Goal: Transaction & Acquisition: Subscribe to service/newsletter

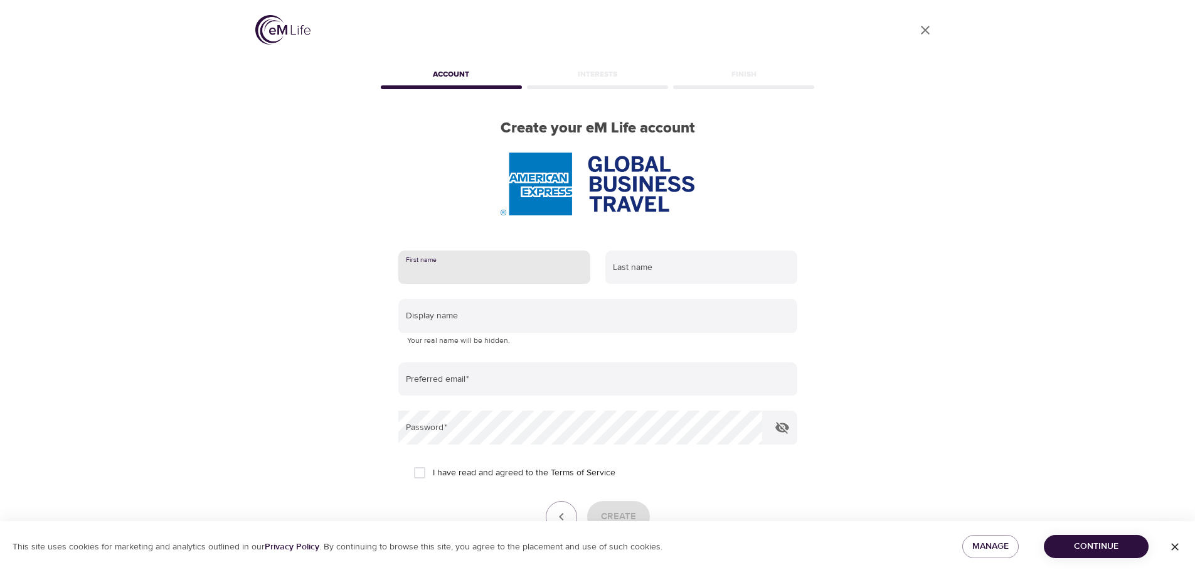
click at [435, 269] on input "text" at bounding box center [494, 267] width 192 height 34
type input "Helena"
type input "Hamannová"
type input "[EMAIL_ADDRESS][DOMAIN_NAME]"
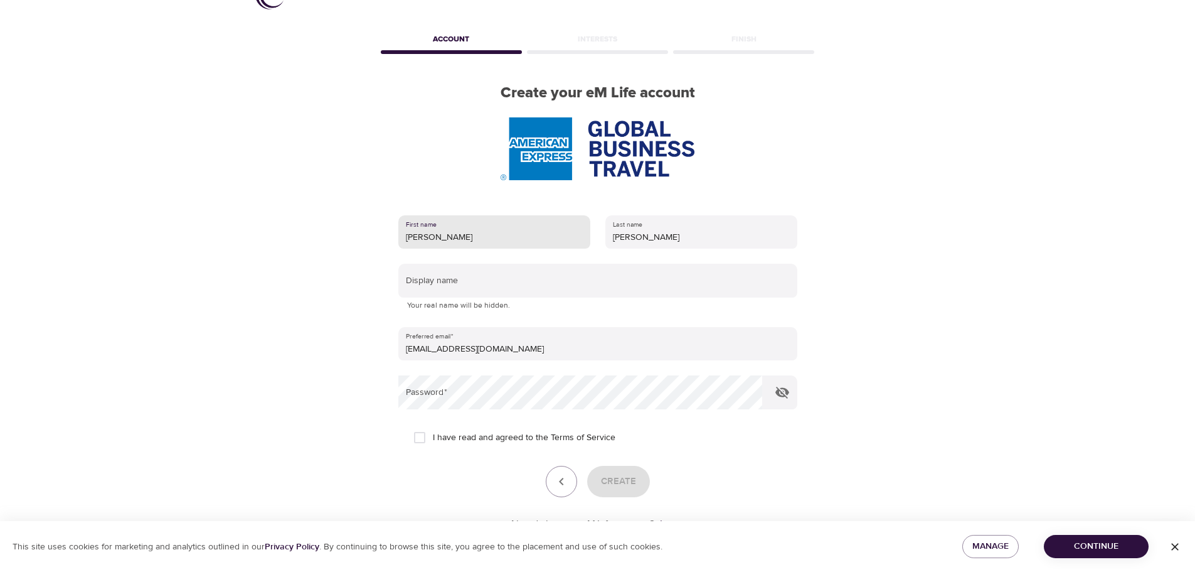
scroll to position [80, 0]
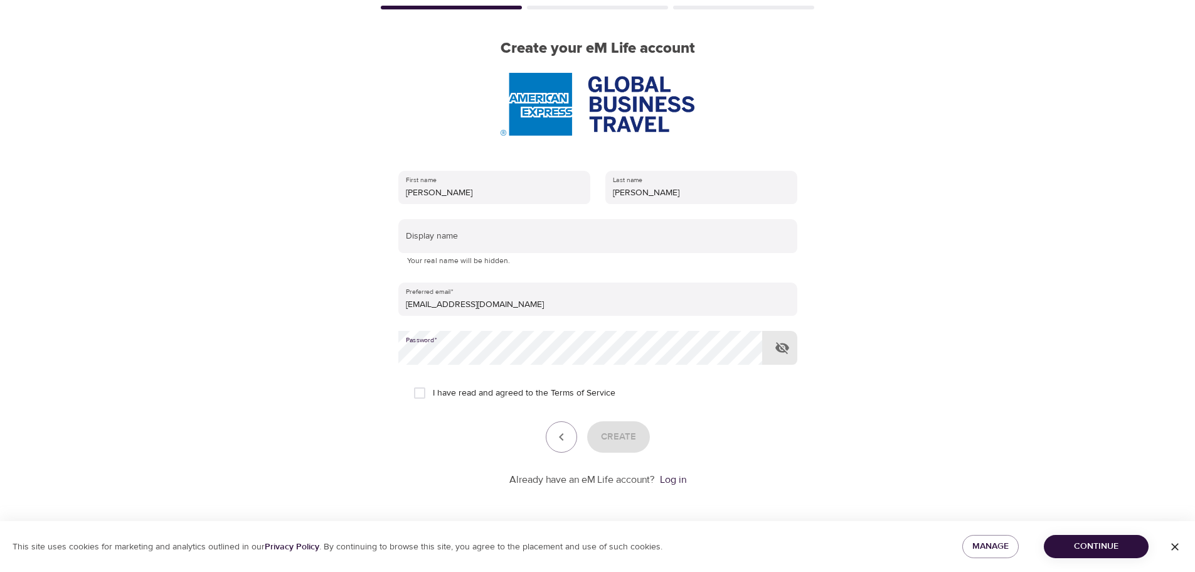
click at [780, 347] on icon "button" at bounding box center [783, 348] width 14 height 12
click at [424, 394] on input "I have read and agreed to the Terms of Service" at bounding box center [420, 393] width 26 height 26
checkbox input "true"
click at [622, 434] on span "Create" at bounding box center [618, 437] width 35 height 16
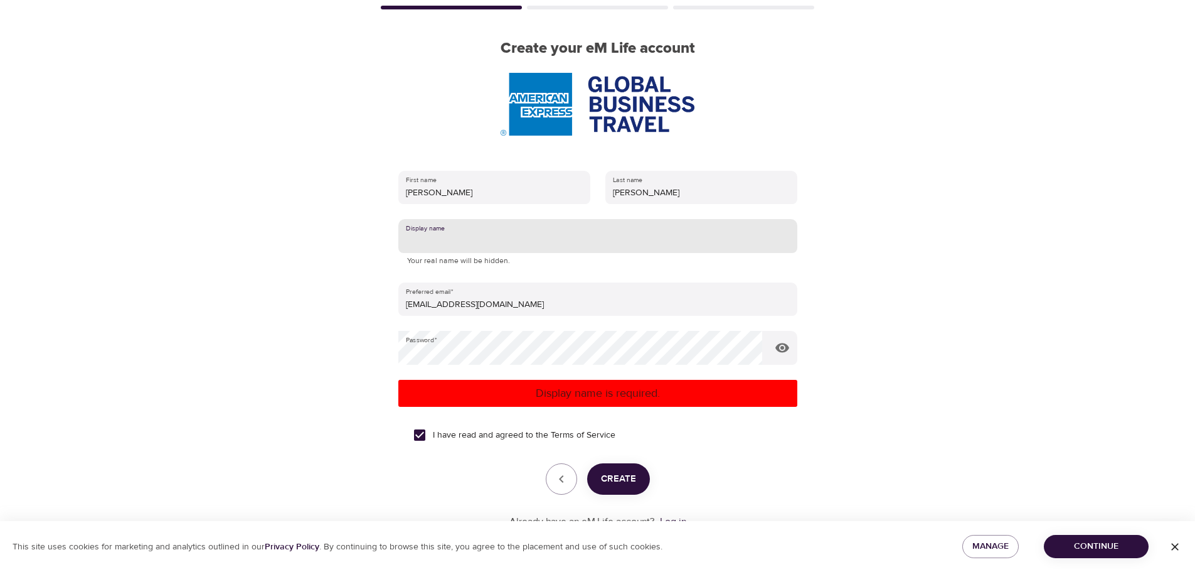
click at [430, 240] on input "text" at bounding box center [597, 236] width 399 height 34
type input "[PERSON_NAME]"
click at [619, 478] on span "Create" at bounding box center [618, 479] width 35 height 16
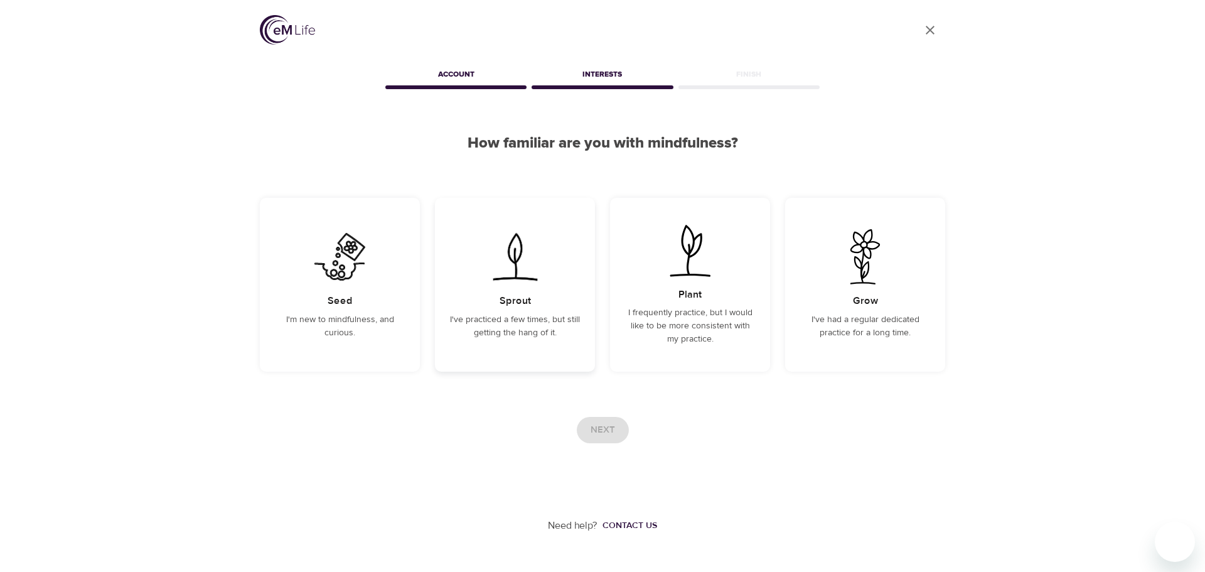
click at [494, 321] on p "I've practiced a few times, but still getting the hang of it." at bounding box center [515, 326] width 130 height 26
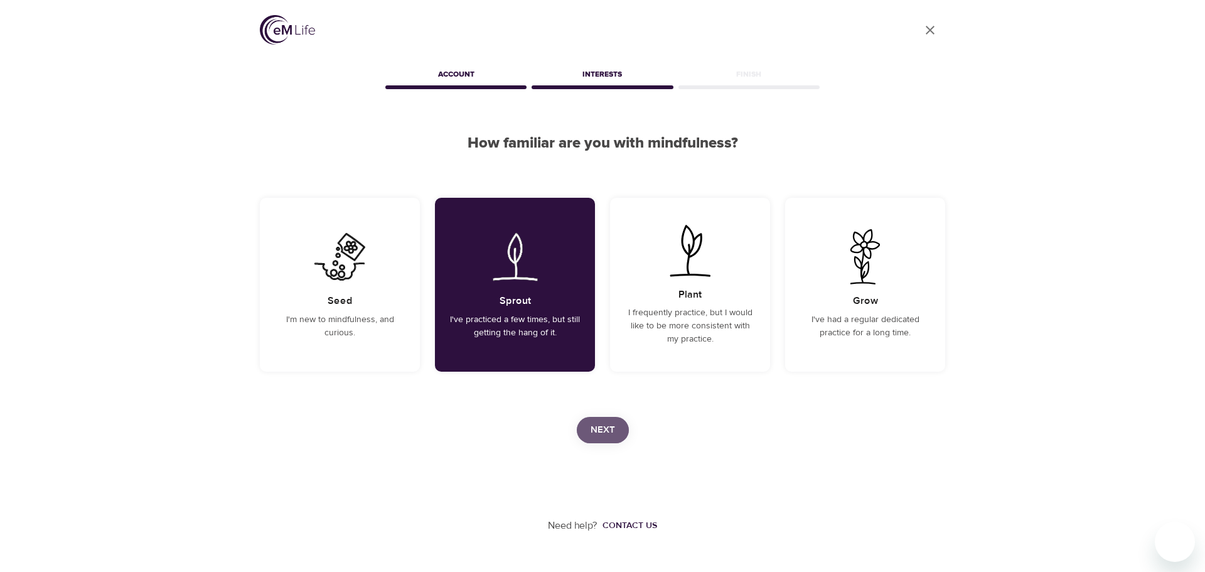
click at [603, 426] on span "Next" at bounding box center [603, 430] width 24 height 16
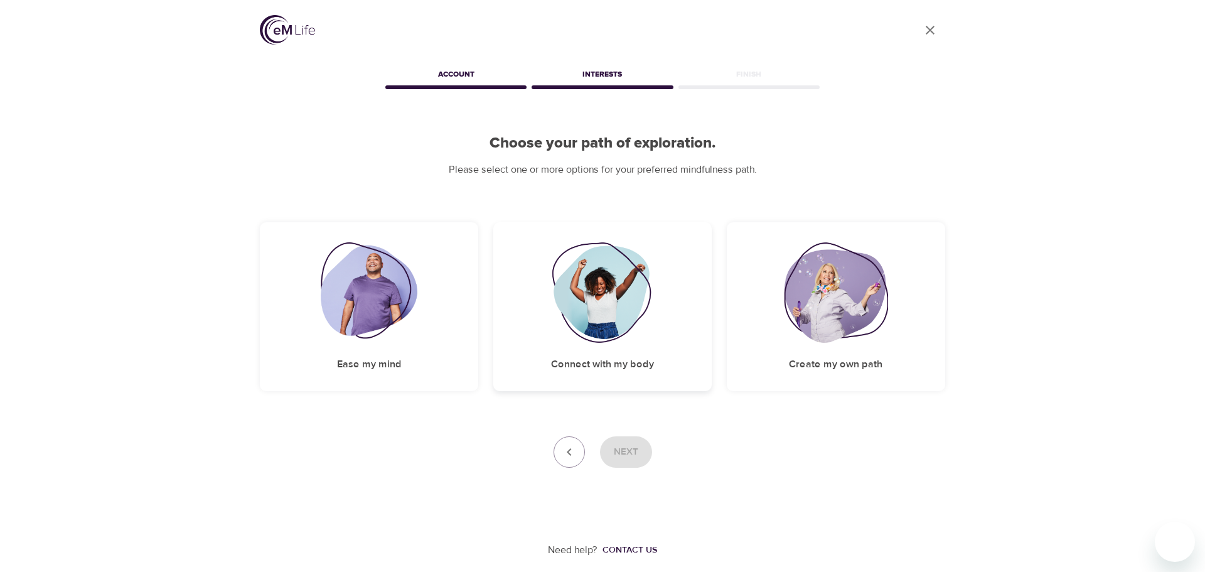
click at [598, 306] on img at bounding box center [603, 292] width 102 height 100
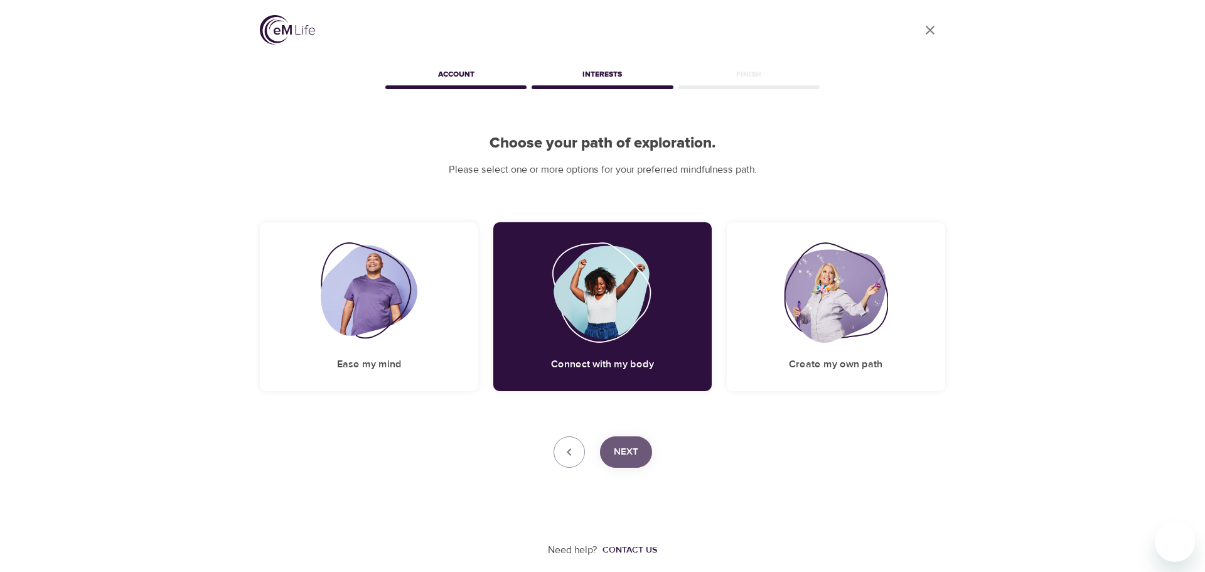
click at [612, 446] on button "Next" at bounding box center [626, 451] width 52 height 31
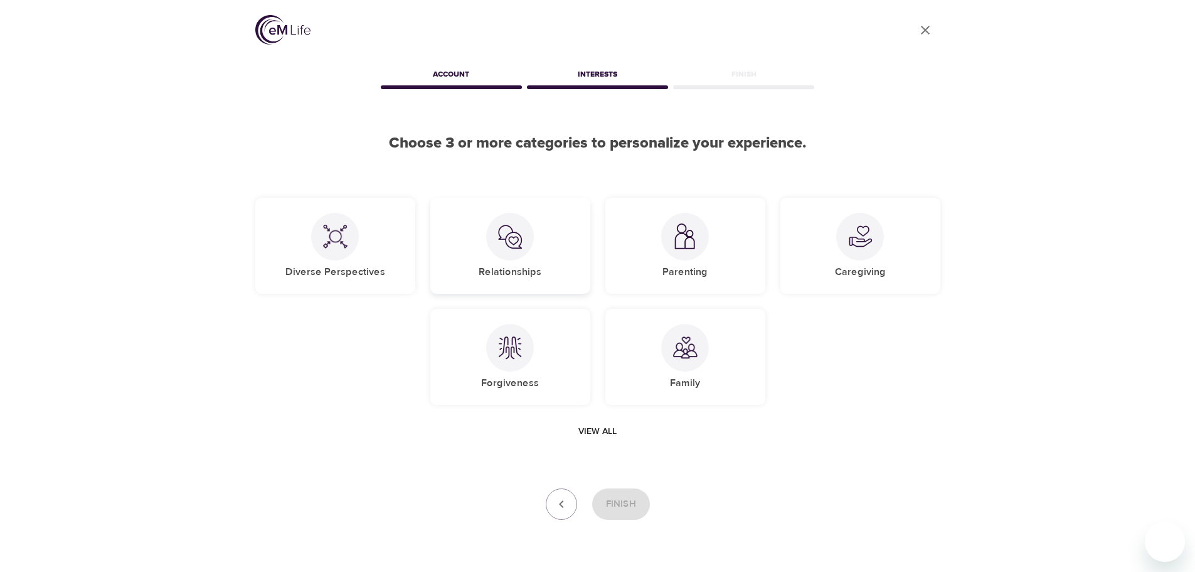
click at [517, 233] on img at bounding box center [510, 236] width 25 height 25
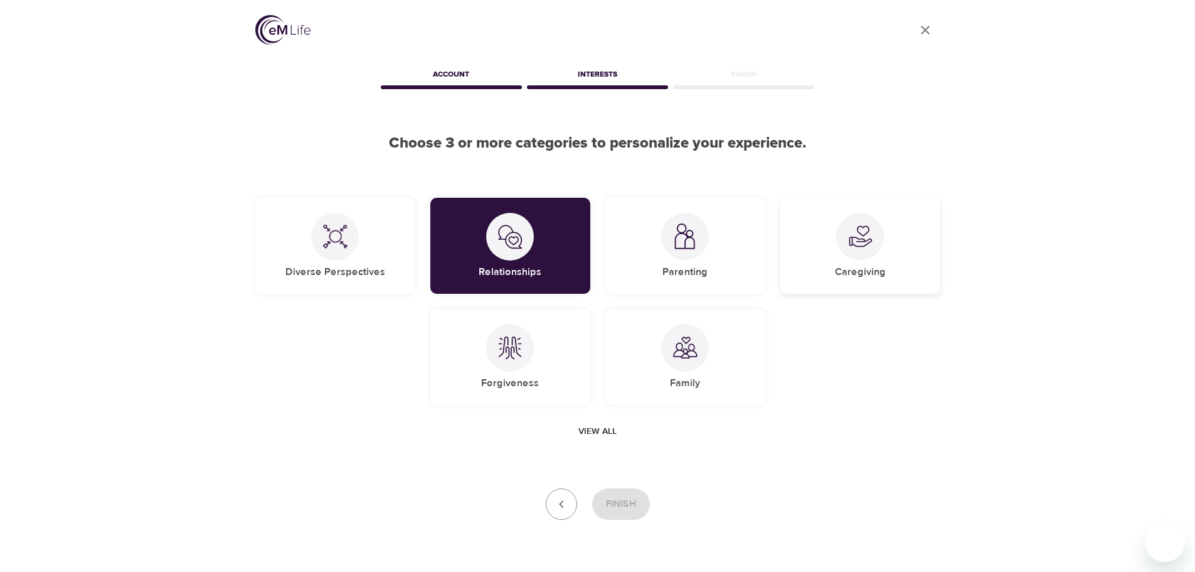
click at [850, 232] on img at bounding box center [860, 236] width 25 height 25
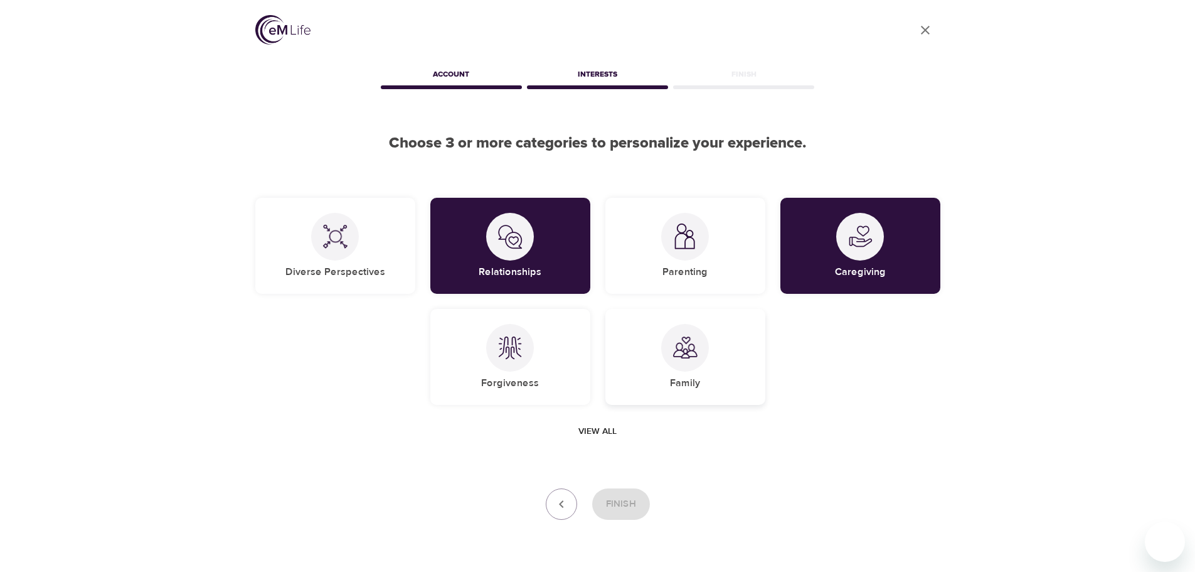
click at [682, 356] on img at bounding box center [685, 347] width 25 height 25
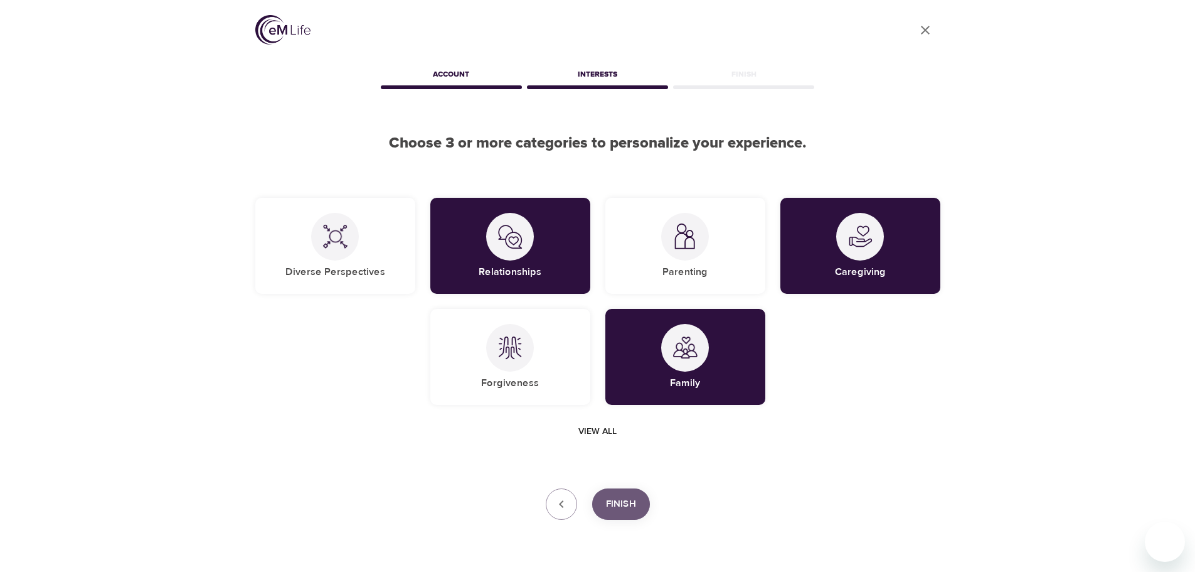
click at [617, 504] on span "Finish" at bounding box center [621, 504] width 30 height 16
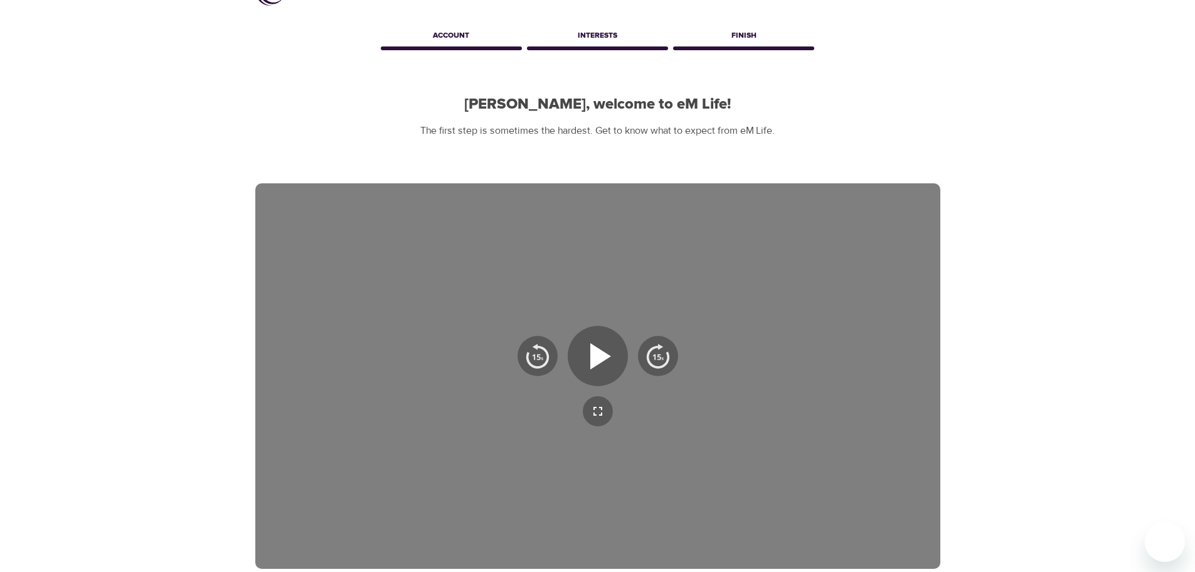
scroll to position [202, 0]
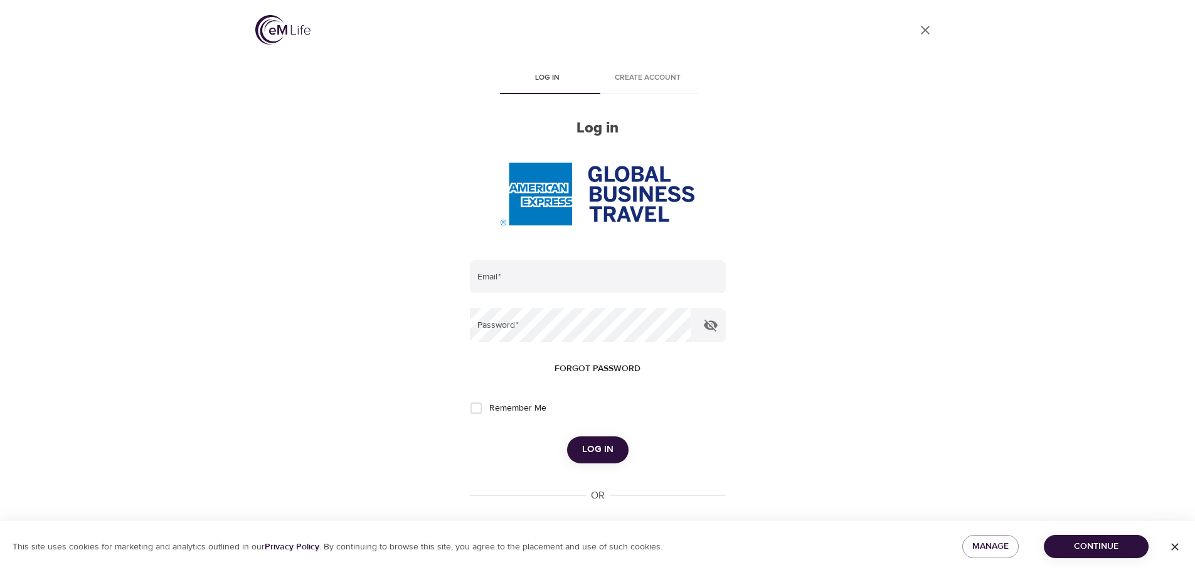
type input "[EMAIL_ADDRESS][DOMAIN_NAME]"
click at [609, 443] on span "Log in" at bounding box center [597, 449] width 31 height 16
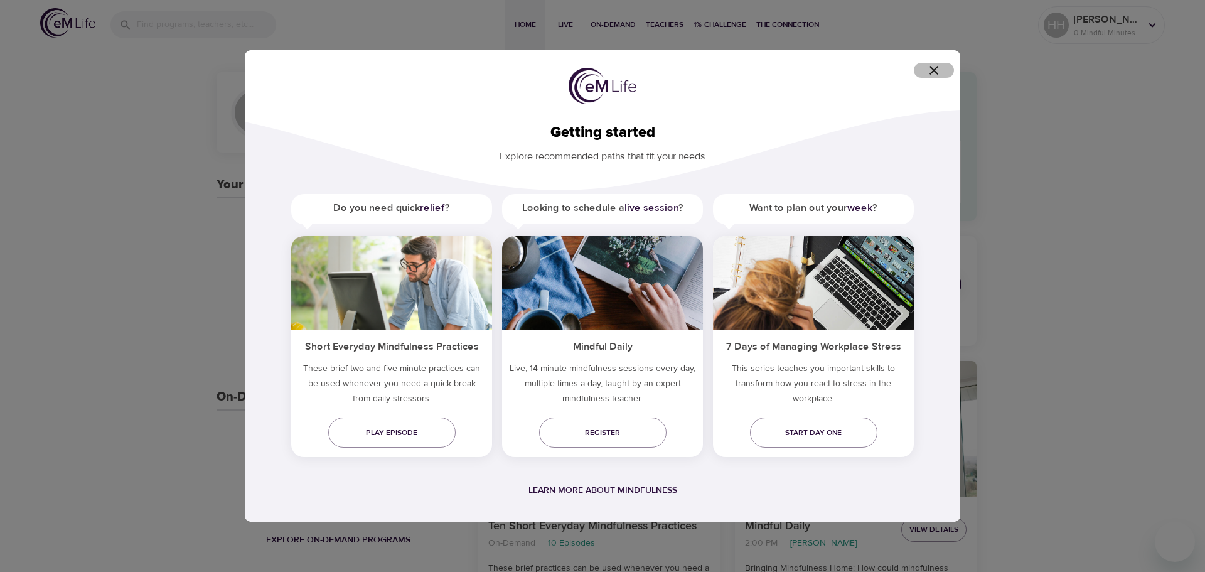
click at [933, 68] on icon "button" at bounding box center [933, 70] width 15 height 15
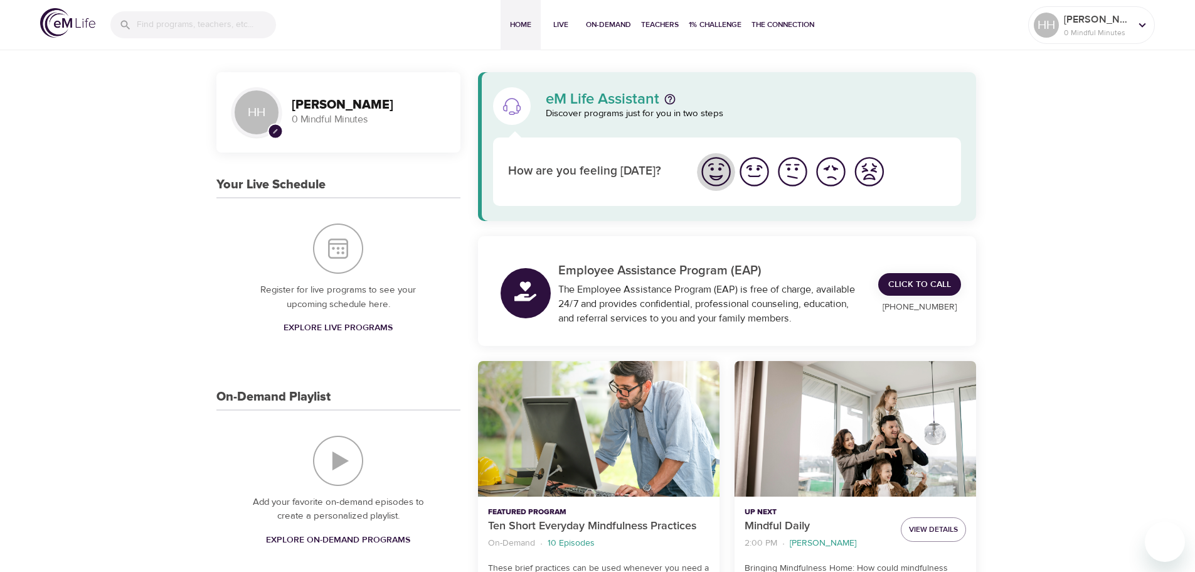
click at [719, 170] on img "I'm feeling great" at bounding box center [716, 171] width 35 height 35
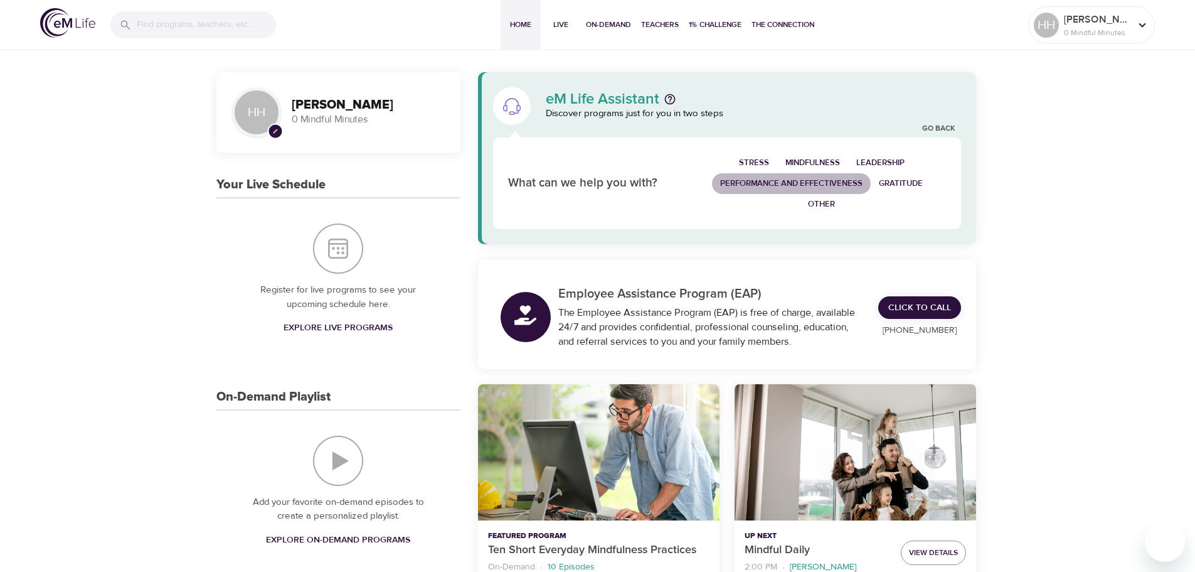
click at [788, 181] on span "Performance and Effectiveness" at bounding box center [791, 183] width 142 height 14
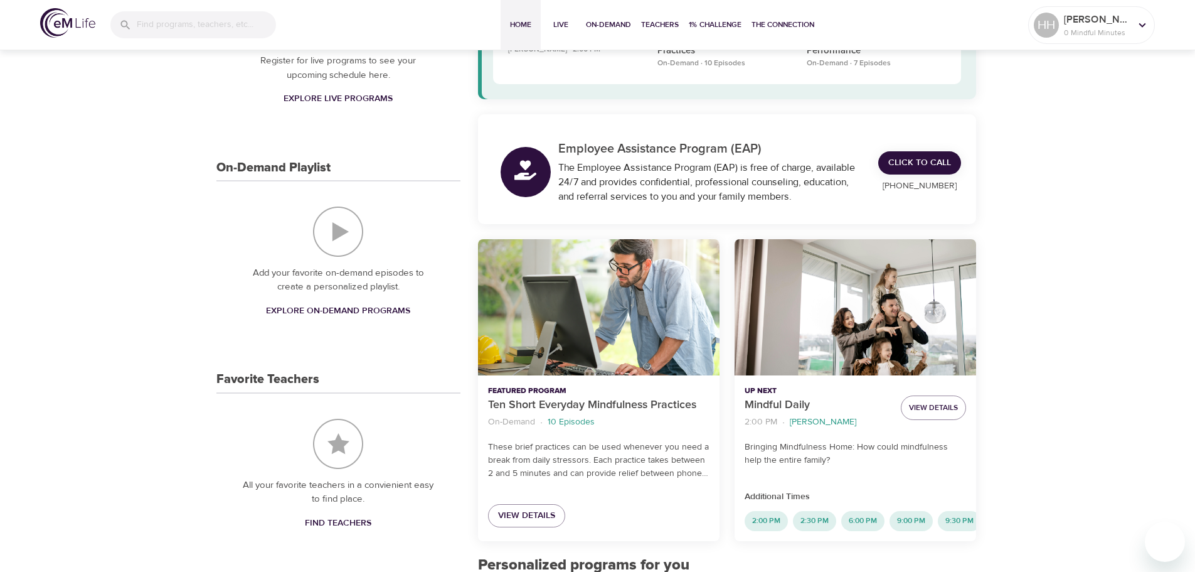
scroll to position [405, 0]
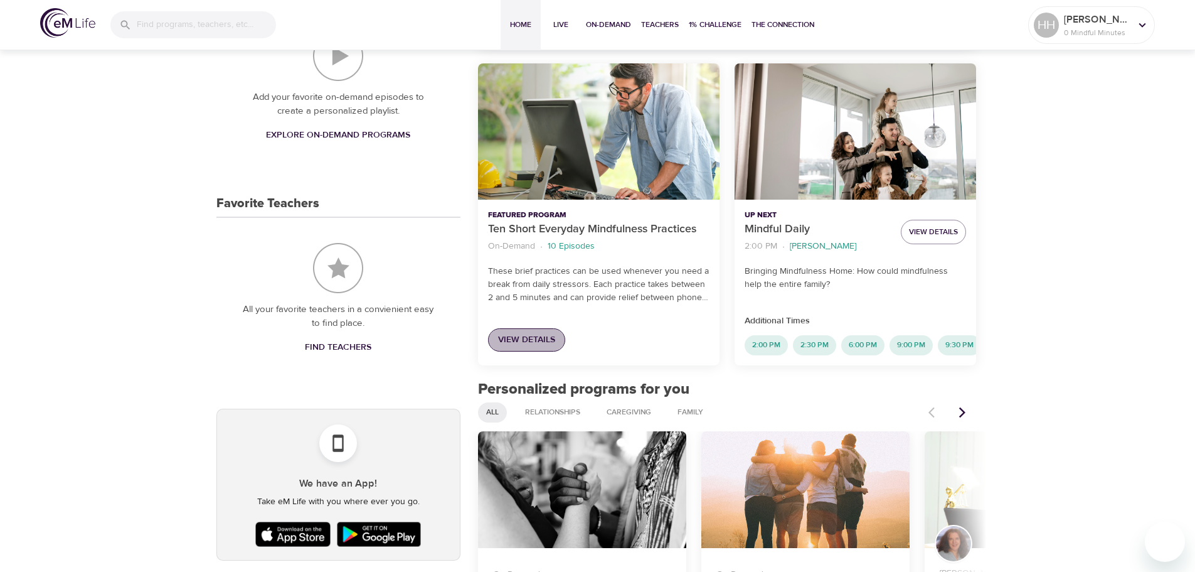
click at [542, 335] on span "View Details" at bounding box center [526, 340] width 57 height 16
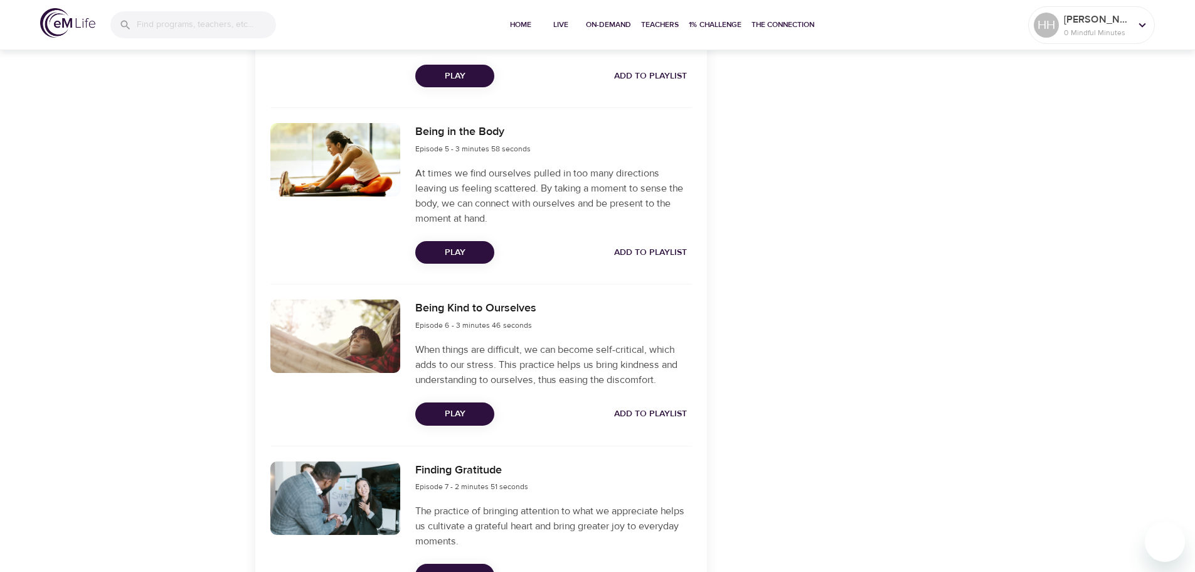
scroll to position [998, 0]
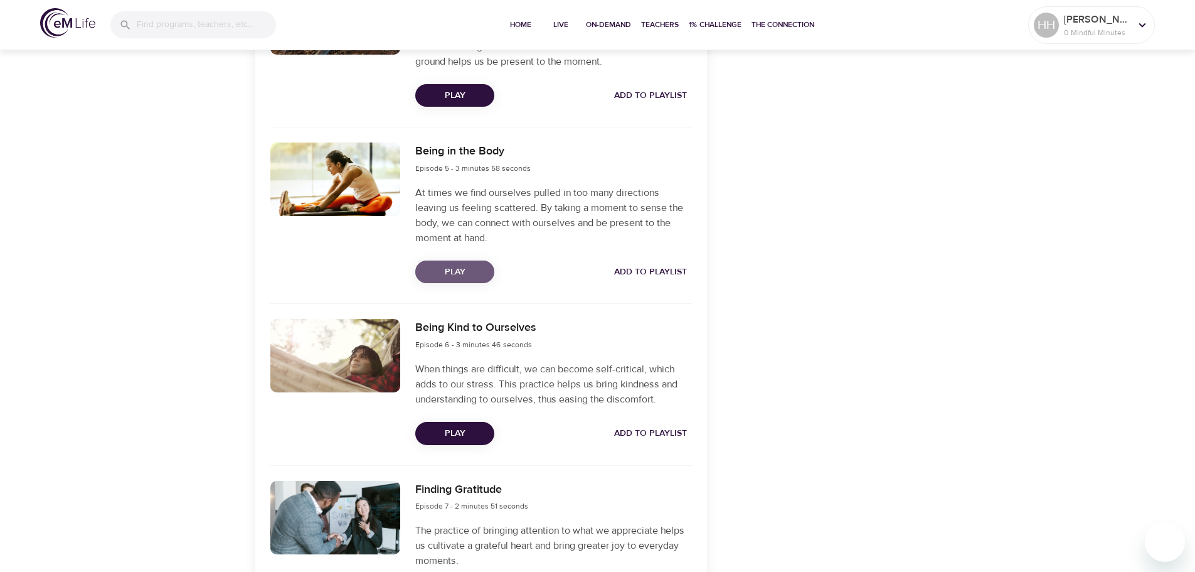
click at [465, 275] on span "Play" at bounding box center [454, 272] width 59 height 16
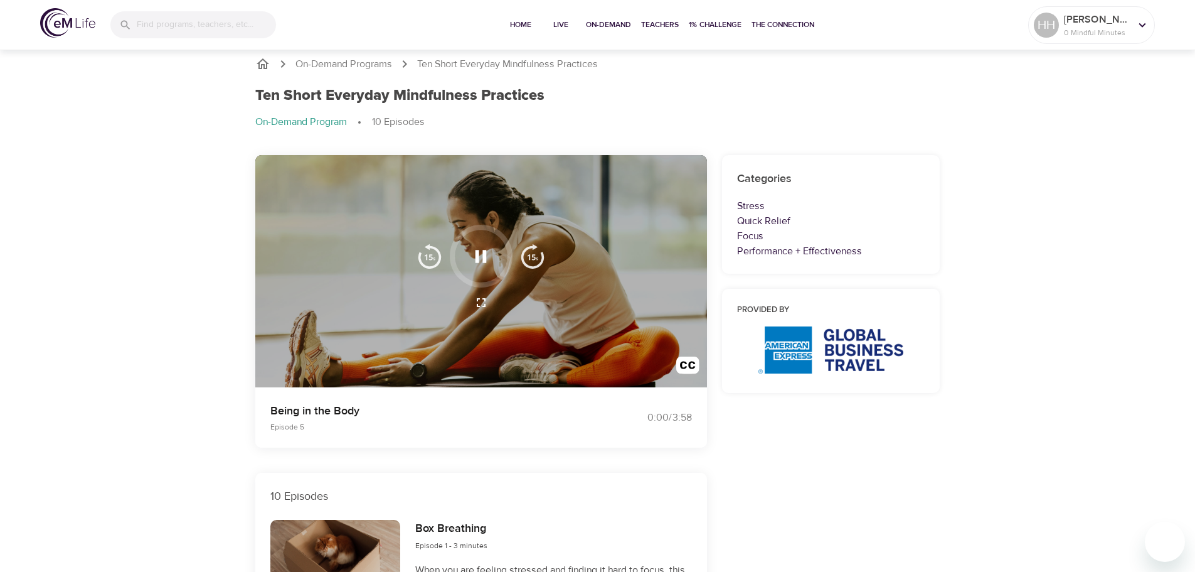
scroll to position [0, 0]
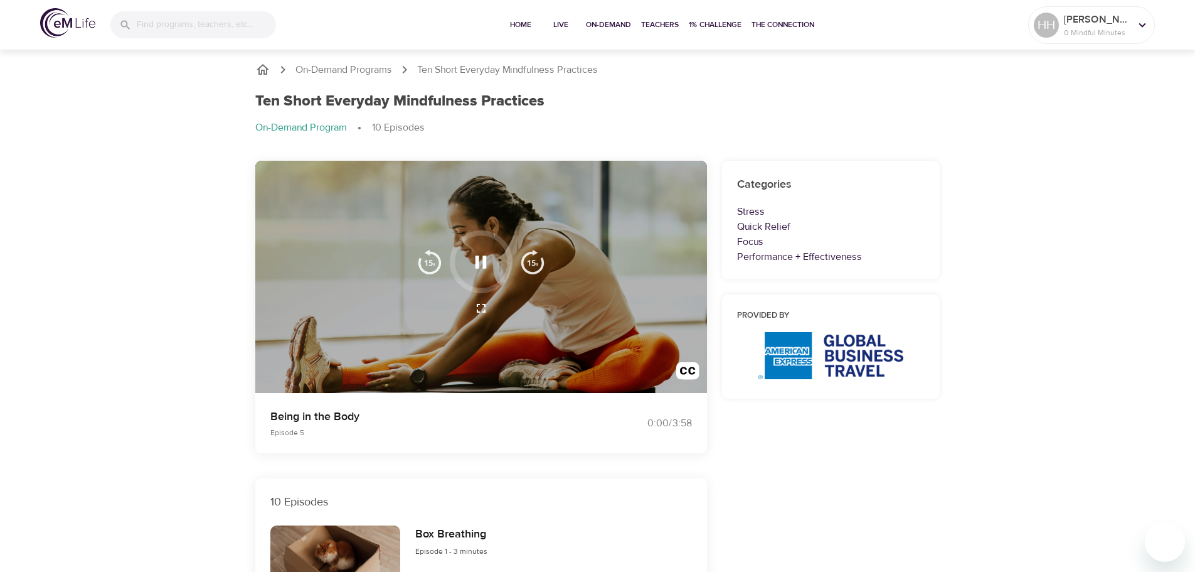
click at [476, 262] on icon "button" at bounding box center [481, 262] width 22 height 22
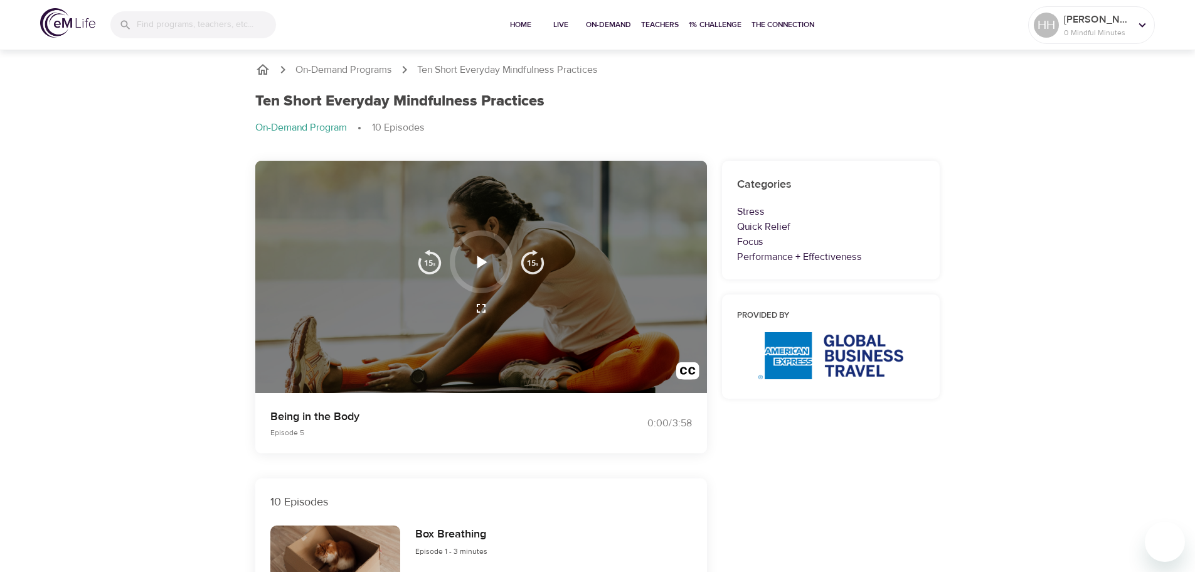
click at [480, 262] on icon "button" at bounding box center [483, 261] width 10 height 13
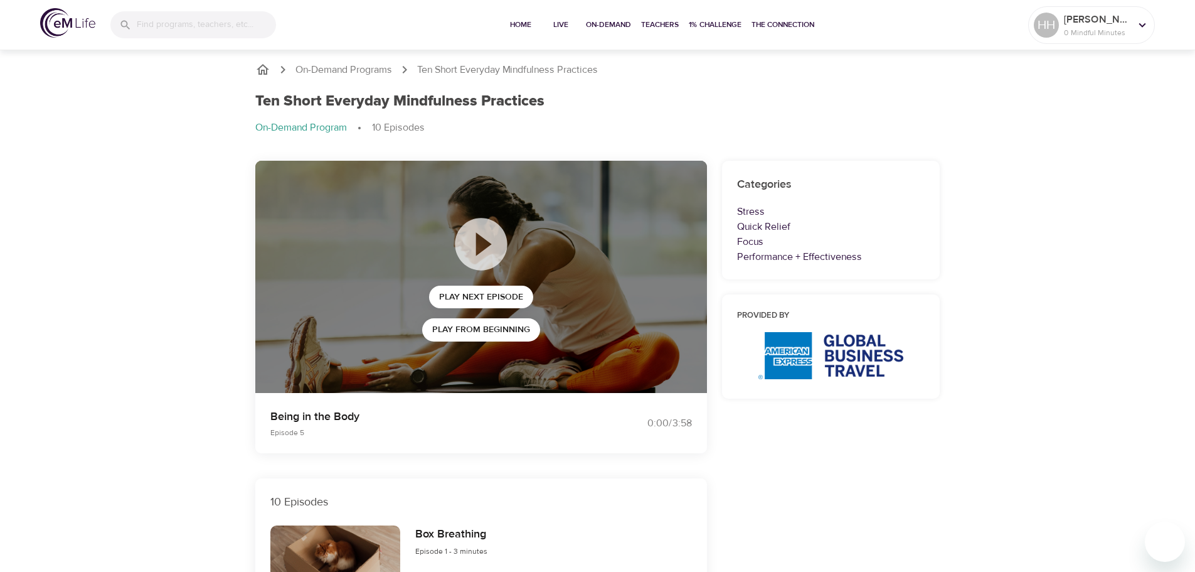
click at [652, 126] on ol "On-Demand Program 10 Episodes" at bounding box center [597, 127] width 685 height 15
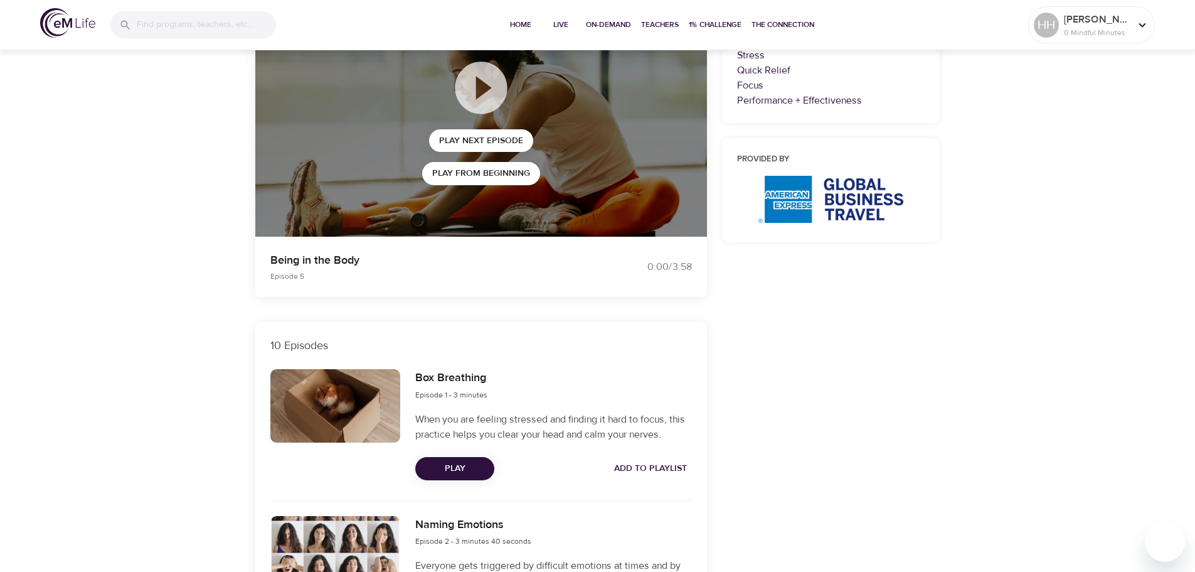
scroll to position [112, 0]
